Goal: Answer question/provide support: Share knowledge or assist other users

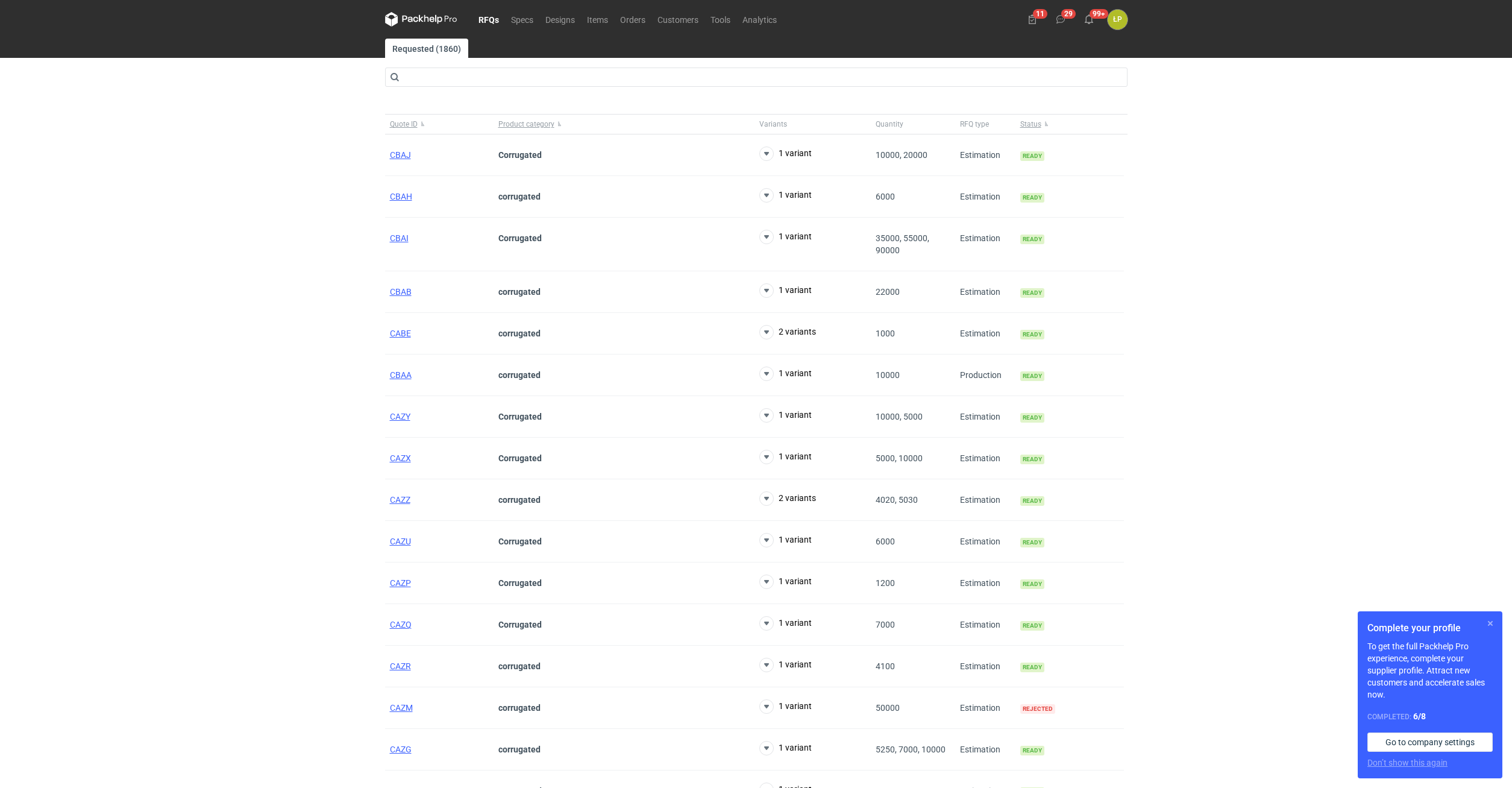
click at [739, 620] on button "button" at bounding box center [1491, 624] width 15 height 15
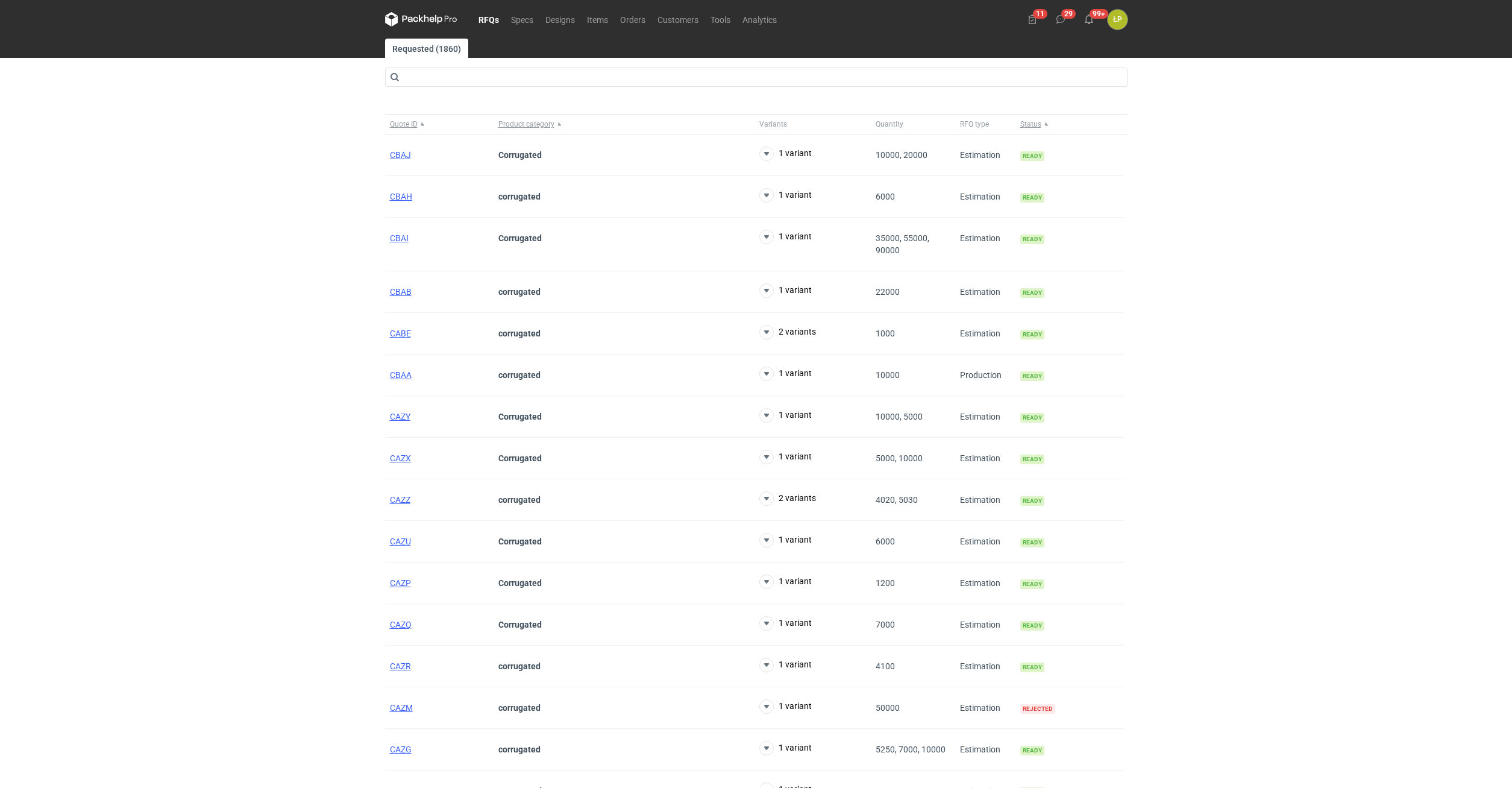
click at [620, 28] on nav "RFQs Specs Designs Items Orders Customers Tools Analytics" at bounding box center [584, 19] width 398 height 38
click at [623, 24] on link "Orders" at bounding box center [632, 20] width 37 height 15
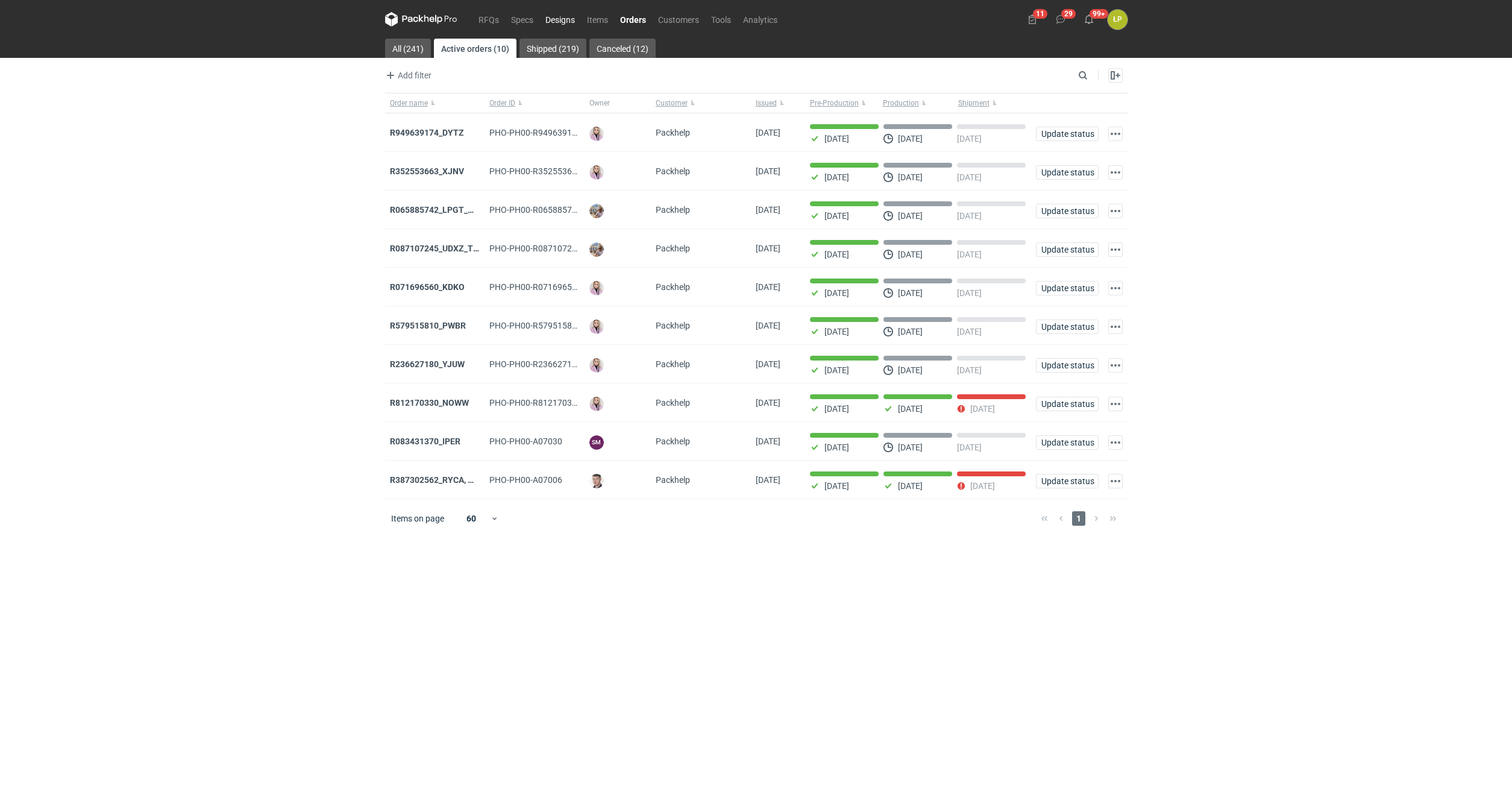
click at [581, 24] on link "Designs" at bounding box center [560, 20] width 41 height 15
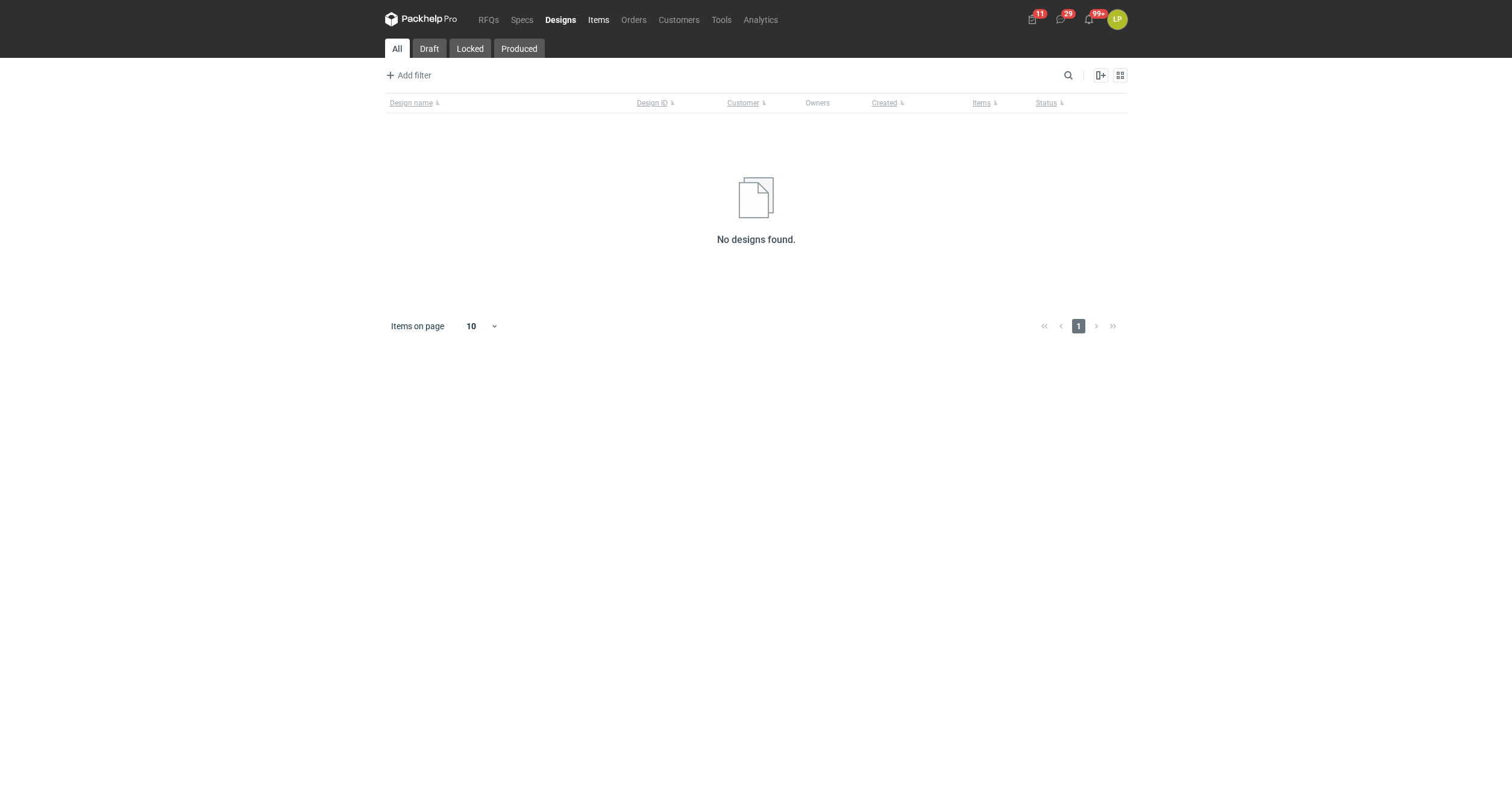
click at [597, 18] on link "Items" at bounding box center [598, 20] width 33 height 15
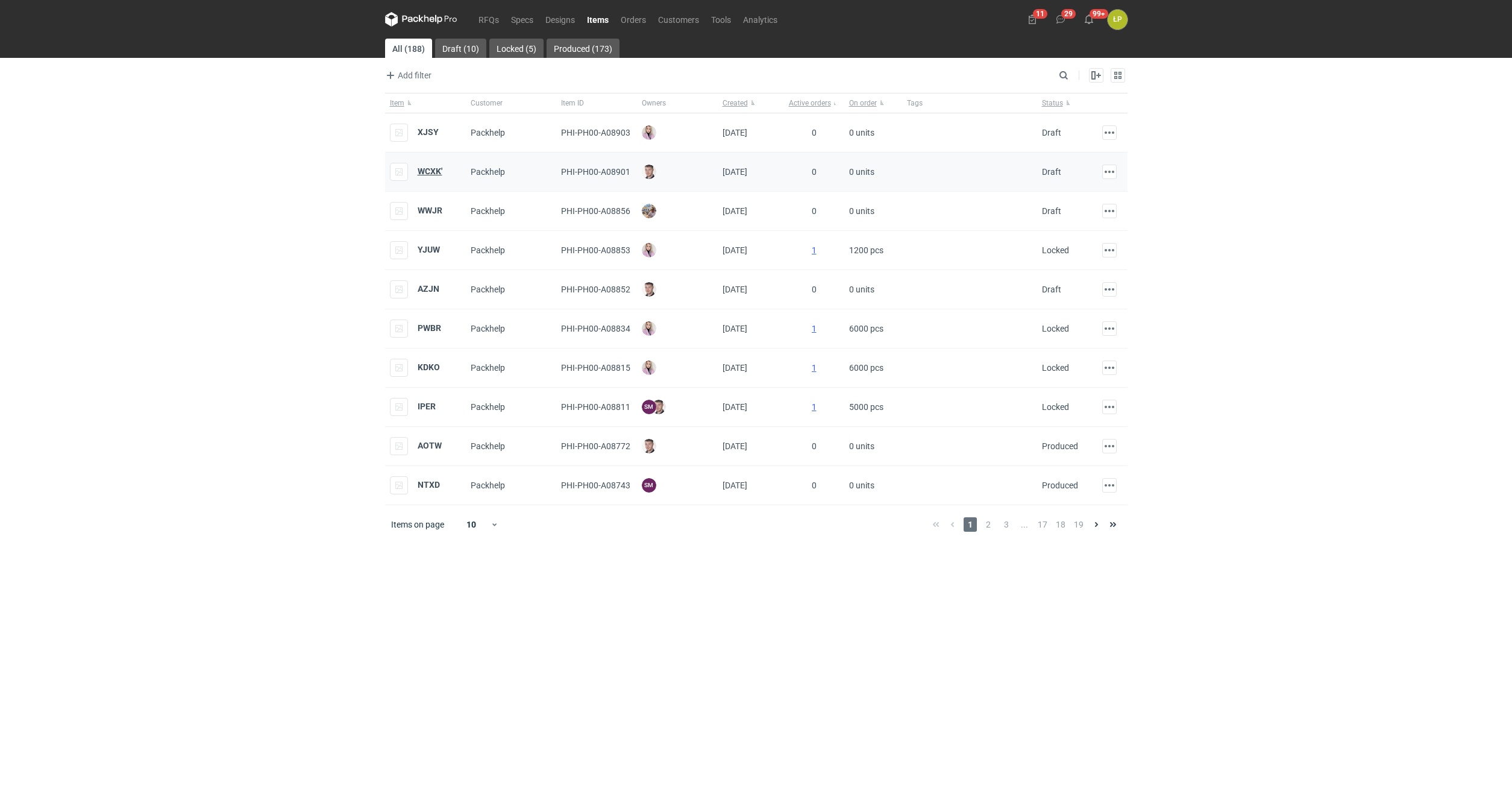
click at [428, 168] on strong "WCXK'" at bounding box center [430, 172] width 24 height 10
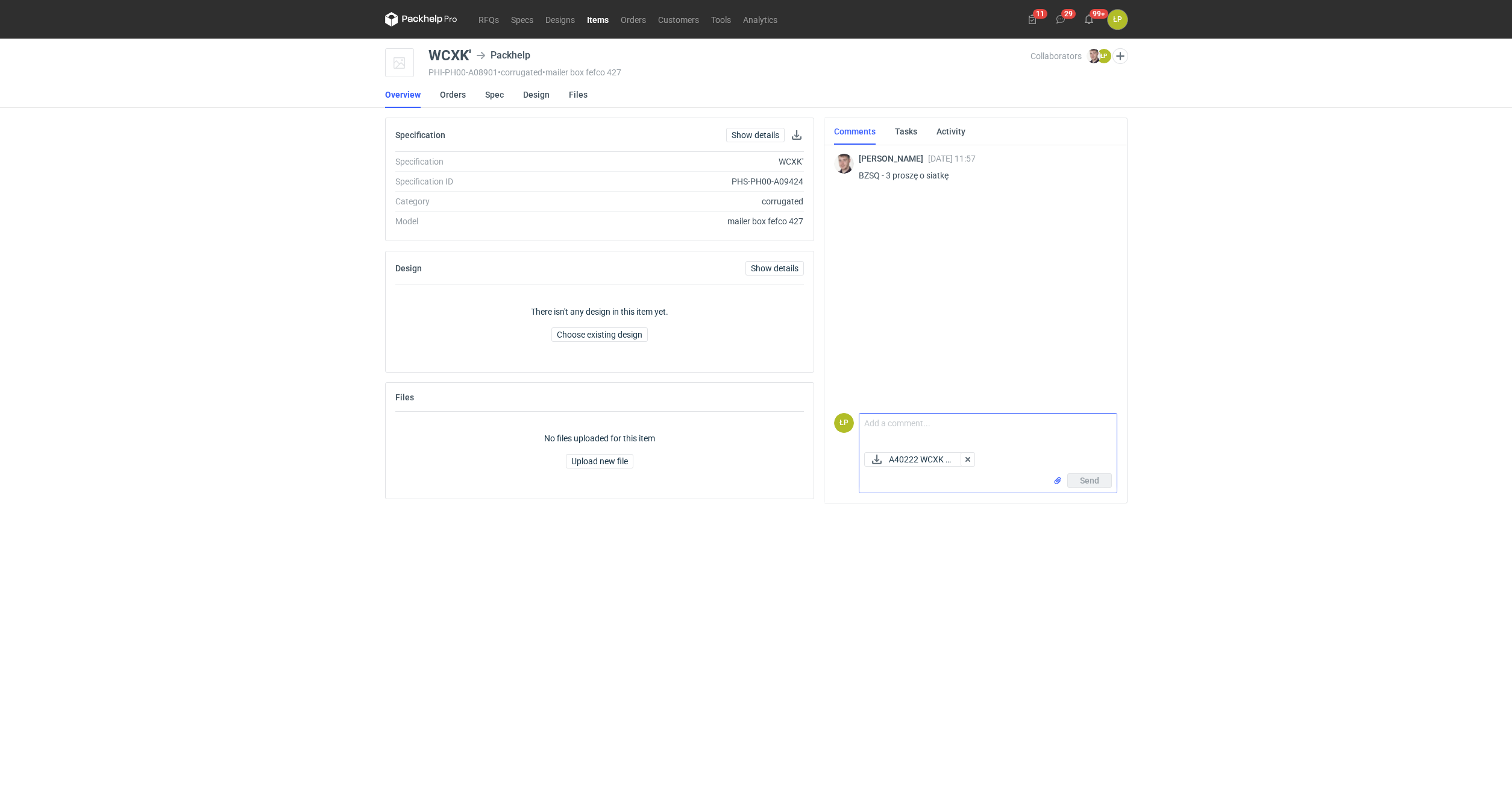
click at [739, 425] on textarea "Comment message" at bounding box center [988, 431] width 258 height 34
type textarea "Dzień [PERSON_NAME], siatka w załączniku."
click at [739, 476] on button "Send" at bounding box center [1089, 481] width 45 height 15
click at [602, 20] on link "Items" at bounding box center [598, 20] width 34 height 15
